Goal: Check status

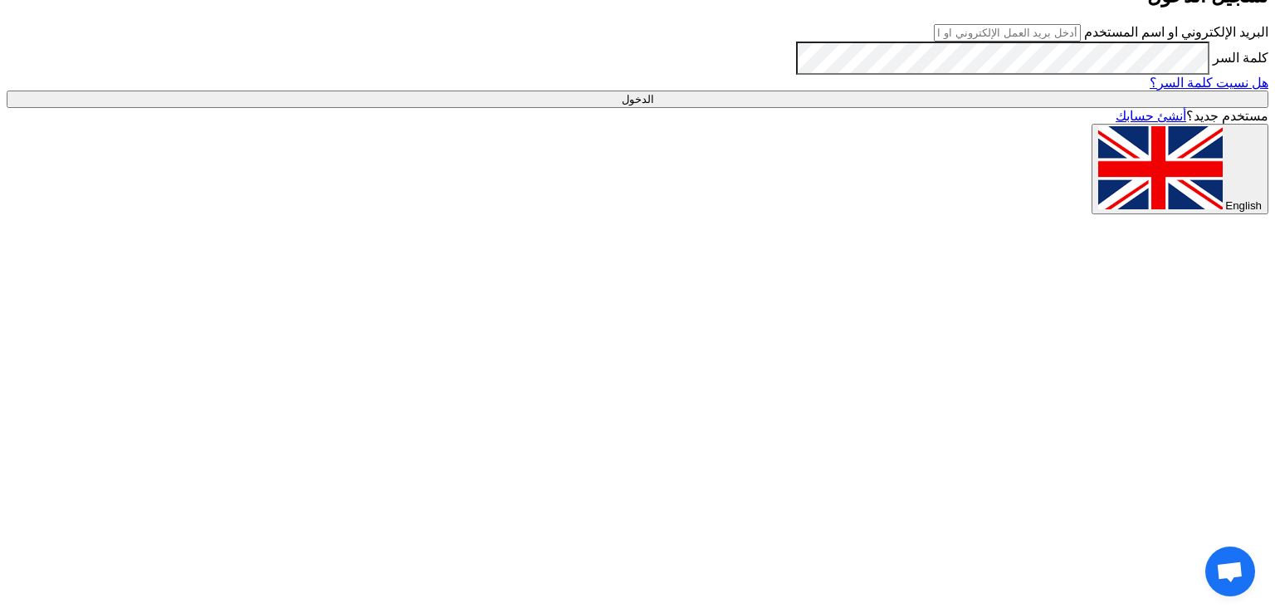
click at [1054, 42] on input "text" at bounding box center [1007, 32] width 147 height 17
type input "[EMAIL_ADDRESS][DOMAIN_NAME]"
click at [906, 108] on input "الدخول" at bounding box center [638, 98] width 1262 height 17
type input "Sign in"
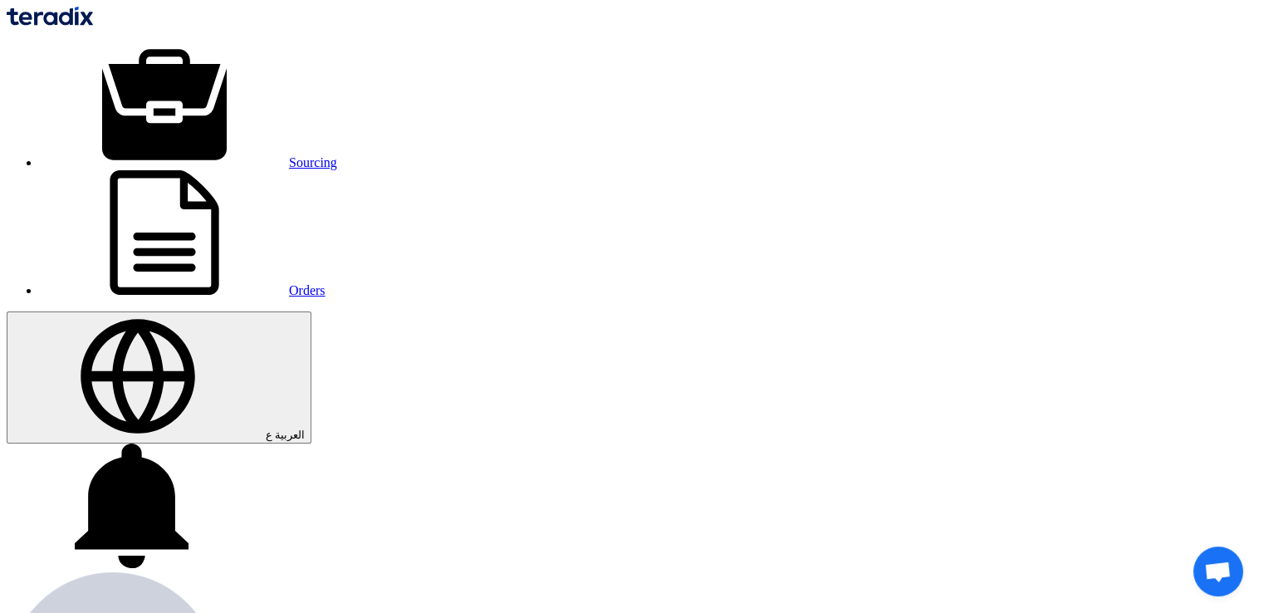
click at [263, 155] on link "Sourcing" at bounding box center [188, 162] width 297 height 14
